Goal: Transaction & Acquisition: Subscribe to service/newsletter

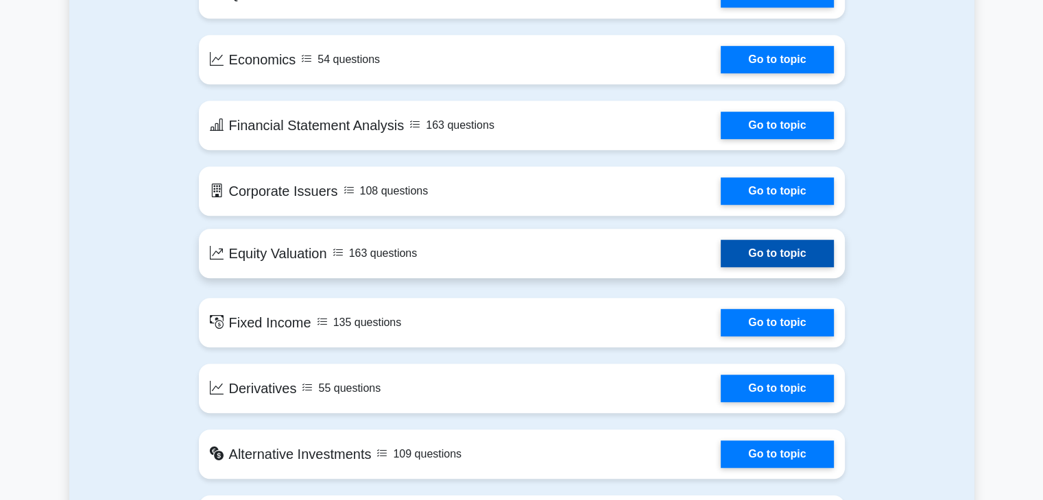
scroll to position [844, 0]
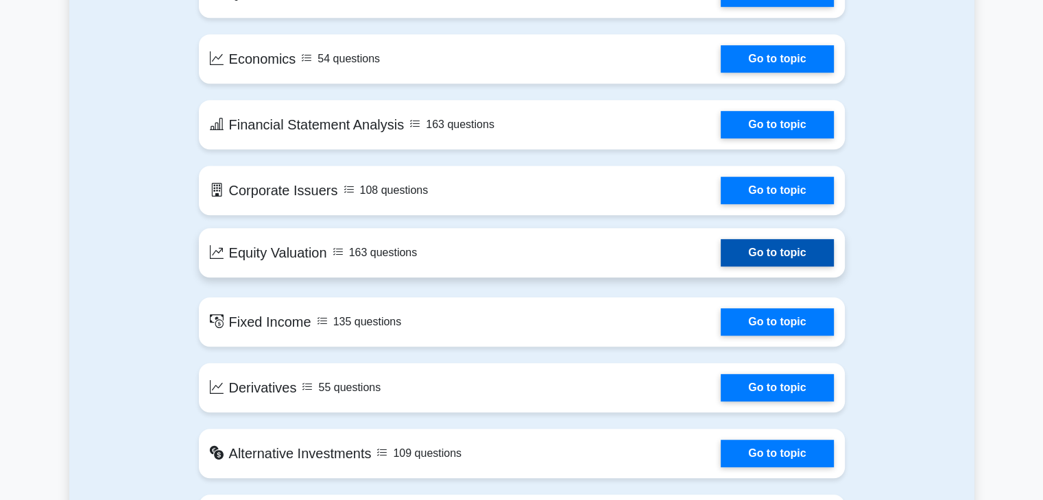
click at [773, 253] on link "Go to topic" at bounding box center [777, 252] width 112 height 27
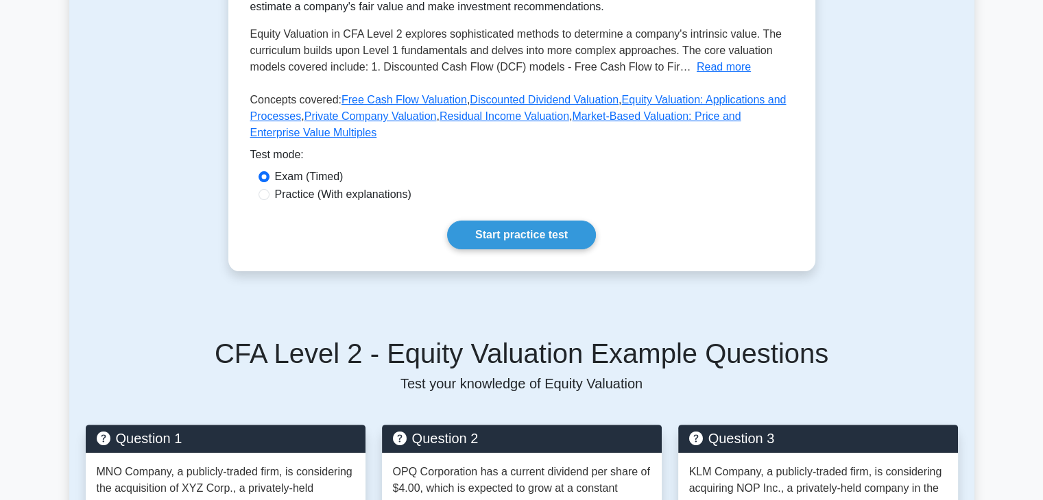
scroll to position [332, 0]
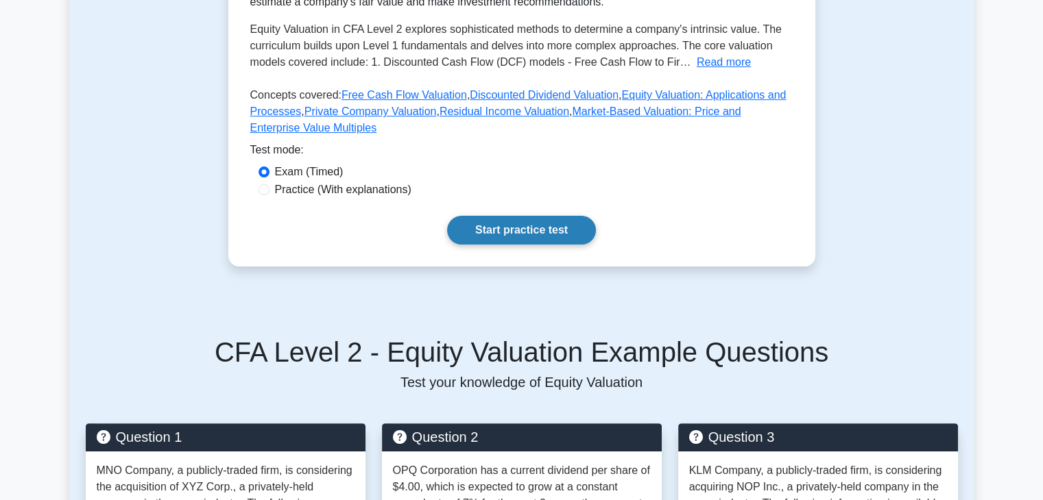
click at [536, 231] on link "Start practice test" at bounding box center [521, 230] width 149 height 29
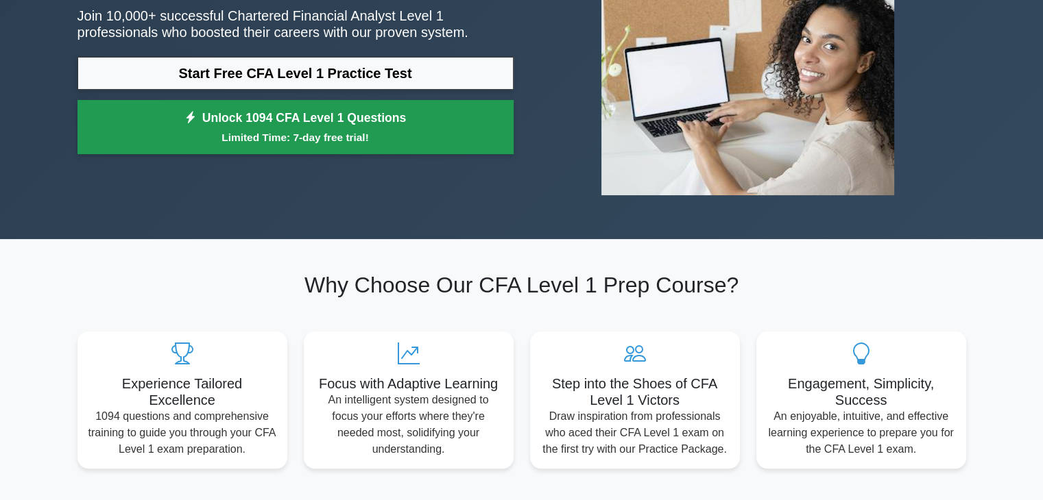
scroll to position [192, 0]
click at [315, 119] on link "Unlock 1094 CFA Level 1 Questions Limited Time: 7-day free trial!" at bounding box center [295, 127] width 436 height 55
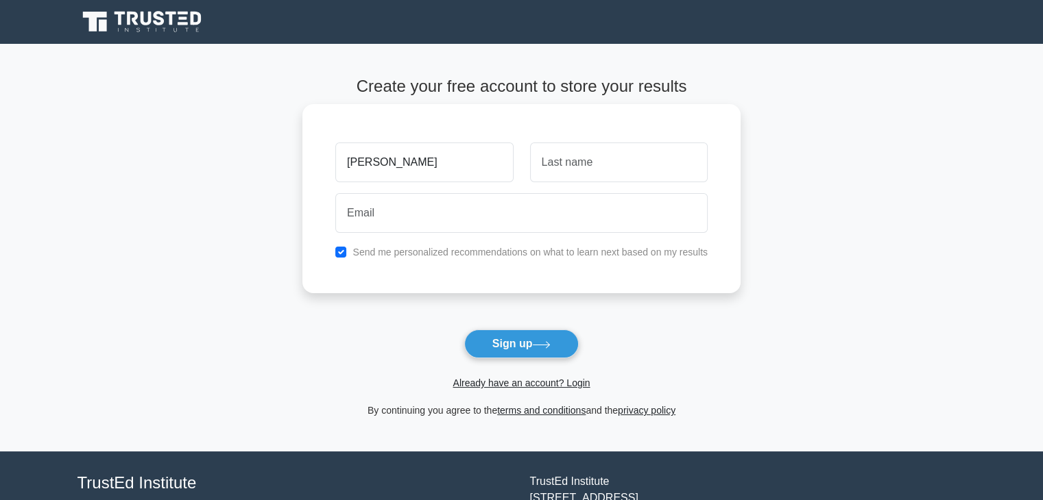
type input "[PERSON_NAME]"
click at [636, 171] on input "text" at bounding box center [619, 163] width 178 height 40
type input "ximenes"
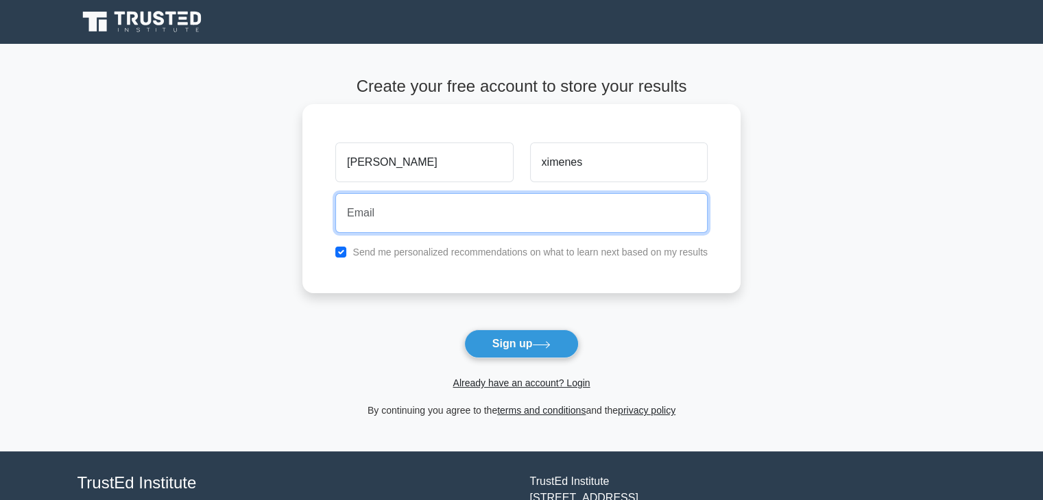
click at [505, 220] on input "email" at bounding box center [521, 213] width 372 height 40
type input "[EMAIL_ADDRESS][DOMAIN_NAME]"
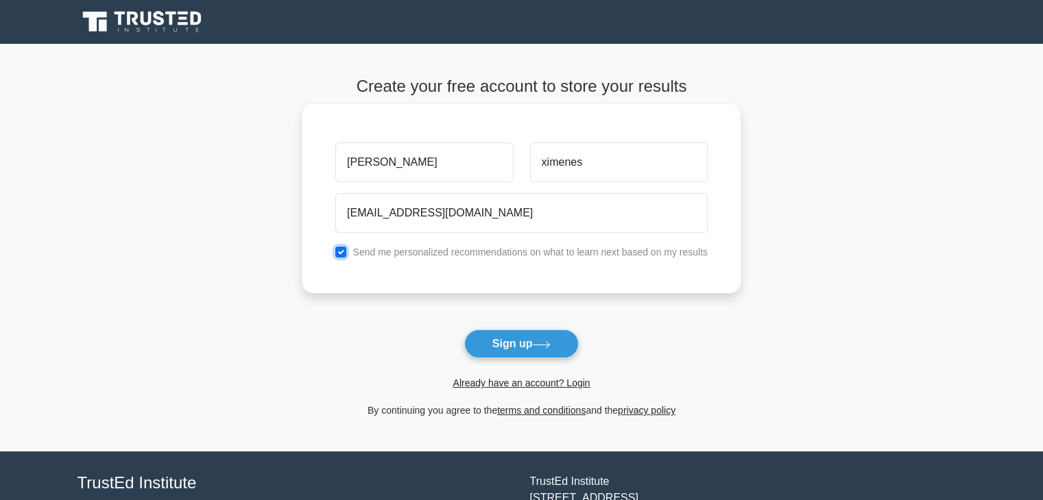
click at [340, 249] on input "checkbox" at bounding box center [340, 252] width 11 height 11
checkbox input "false"
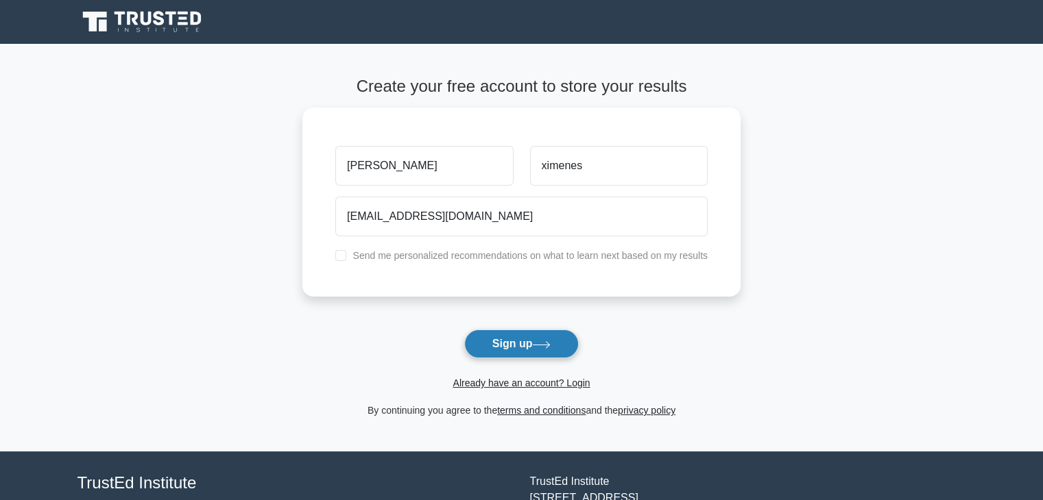
click at [499, 346] on button "Sign up" at bounding box center [521, 344] width 115 height 29
